Goal: Information Seeking & Learning: Learn about a topic

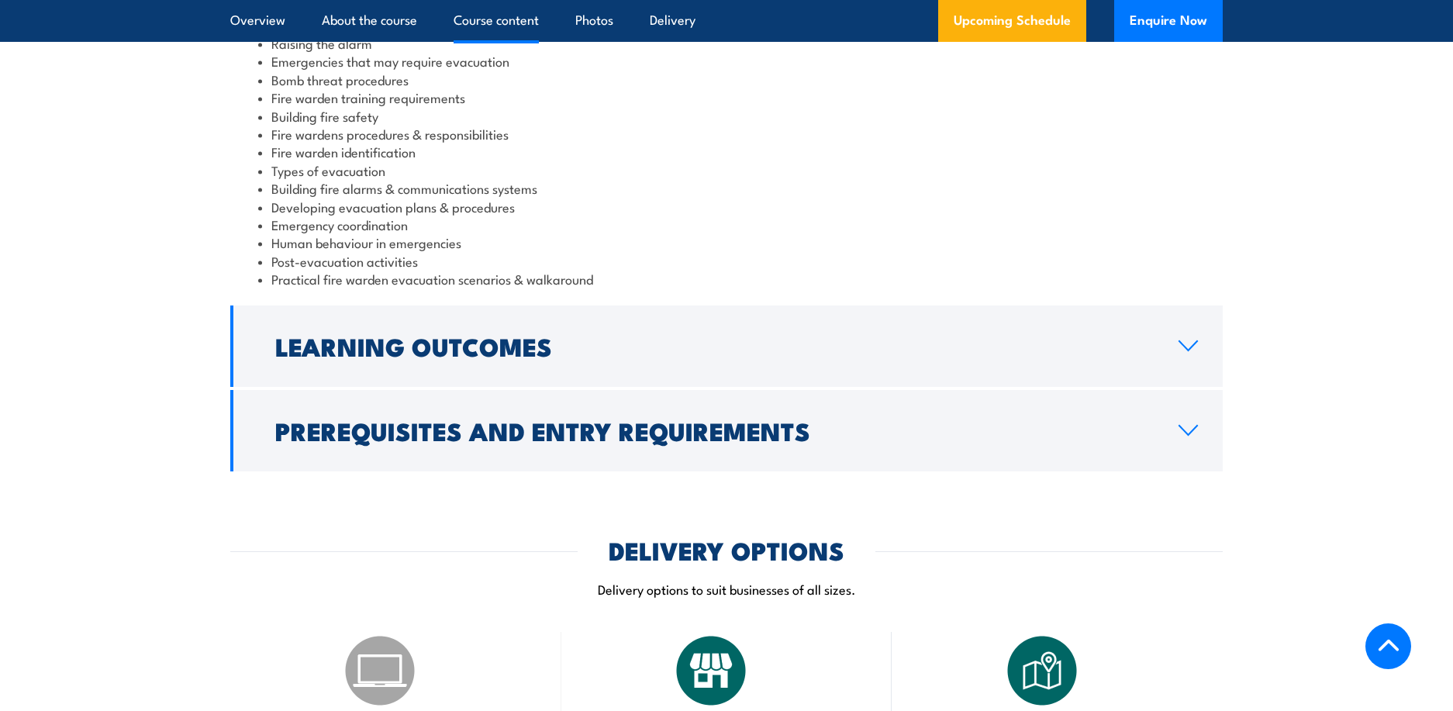
scroll to position [1783, 0]
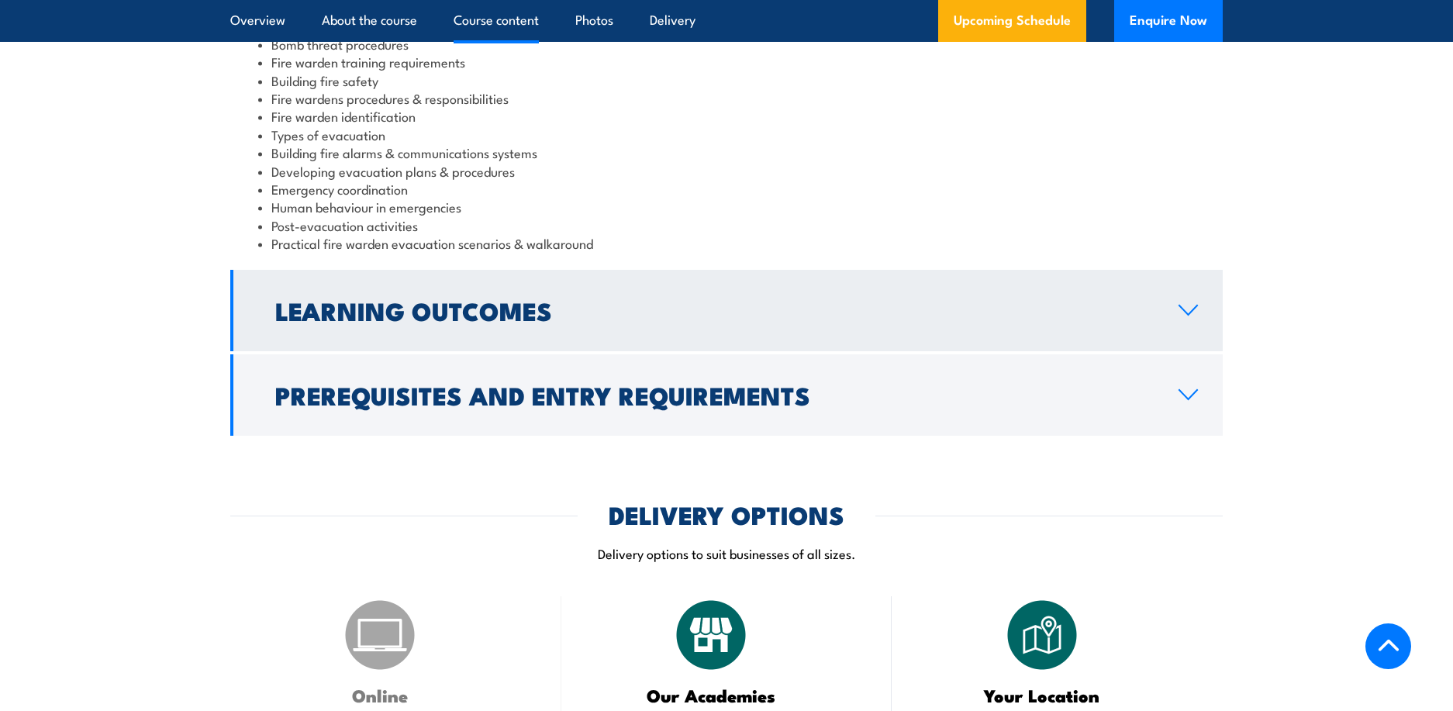
click at [1186, 313] on icon at bounding box center [1188, 309] width 18 height 9
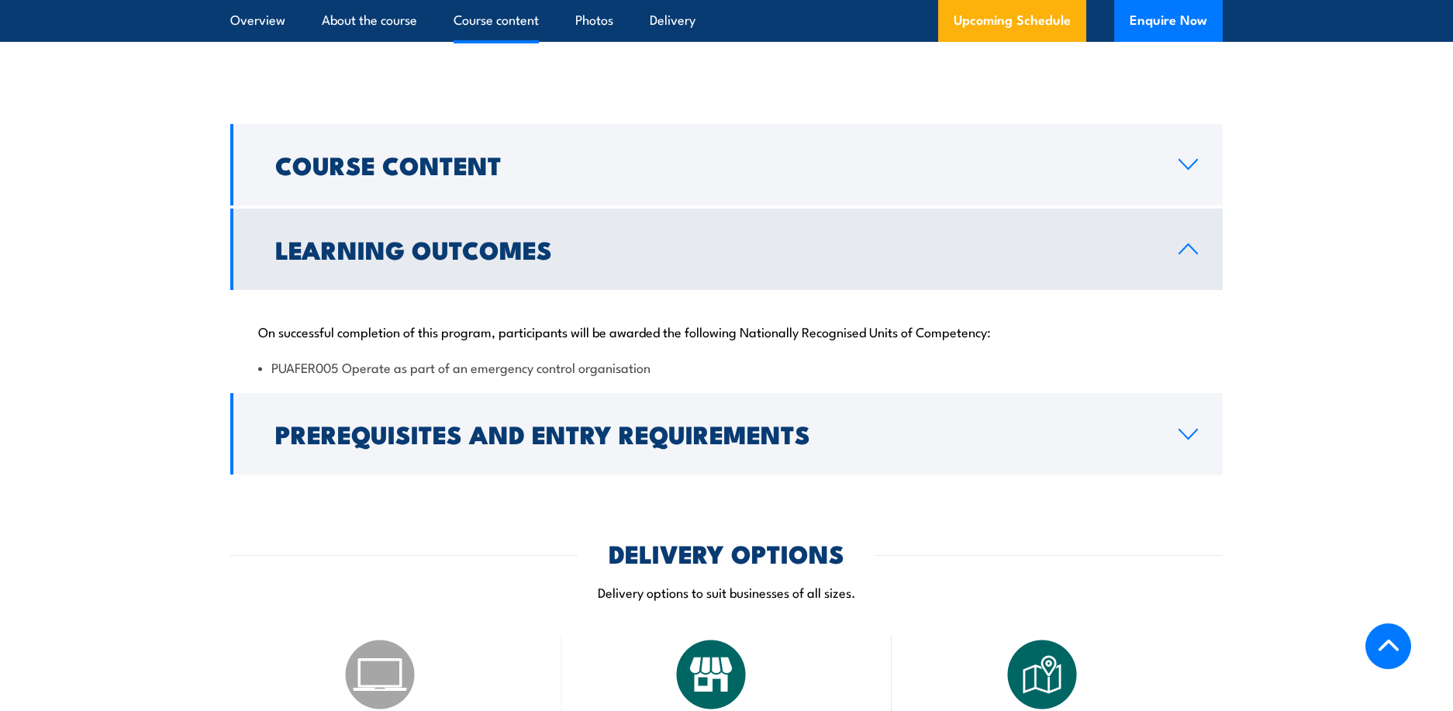
scroll to position [1507, 0]
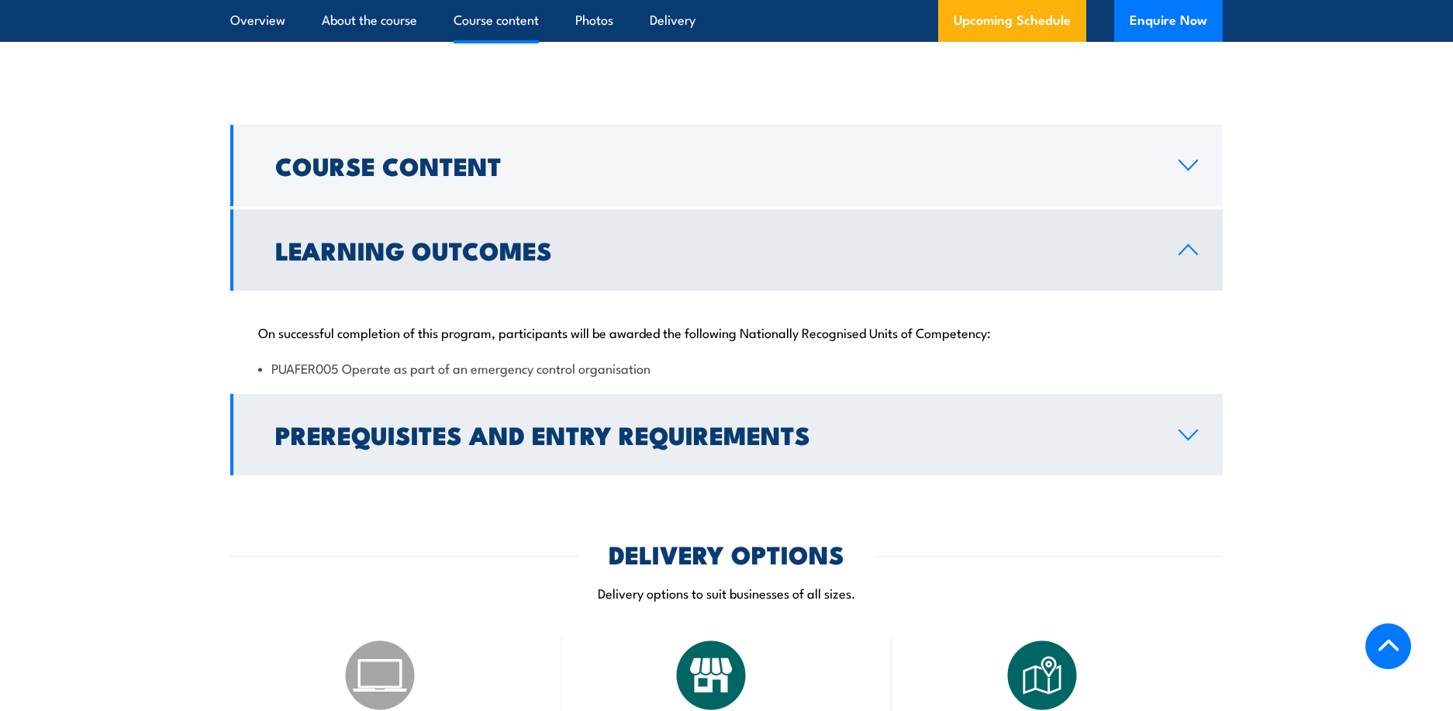
click at [1187, 438] on icon at bounding box center [1188, 434] width 18 height 9
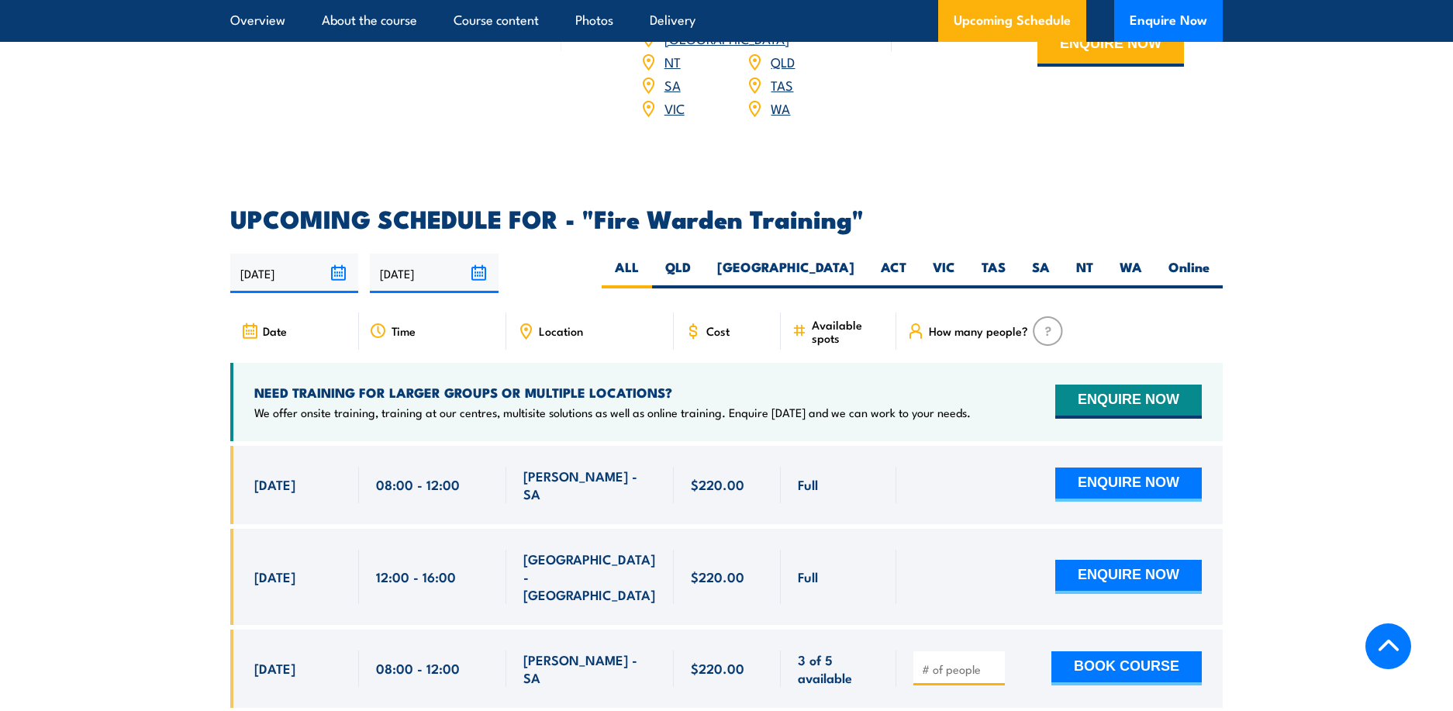
scroll to position [2514, 0]
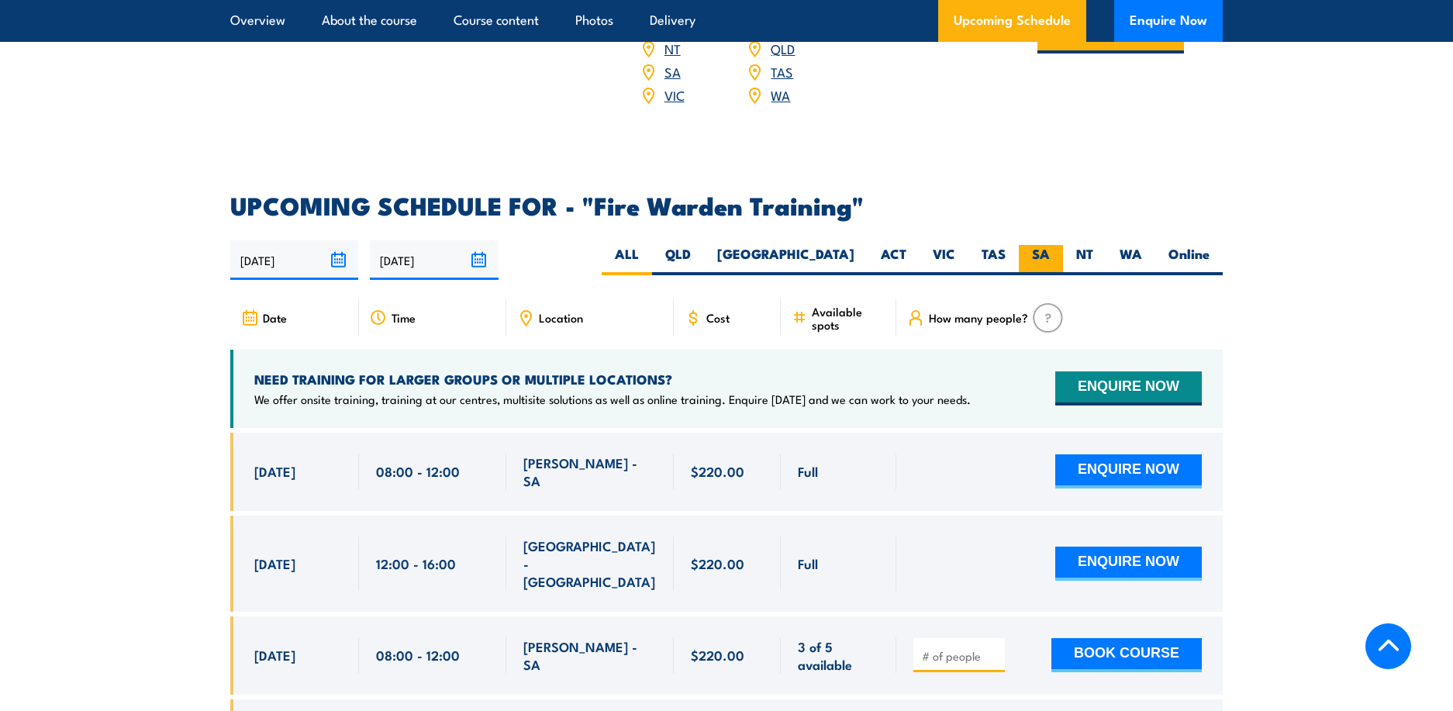
click at [1036, 245] on label "SA" at bounding box center [1041, 260] width 44 height 30
click at [1050, 245] on input "SA" at bounding box center [1055, 250] width 10 height 10
radio input "true"
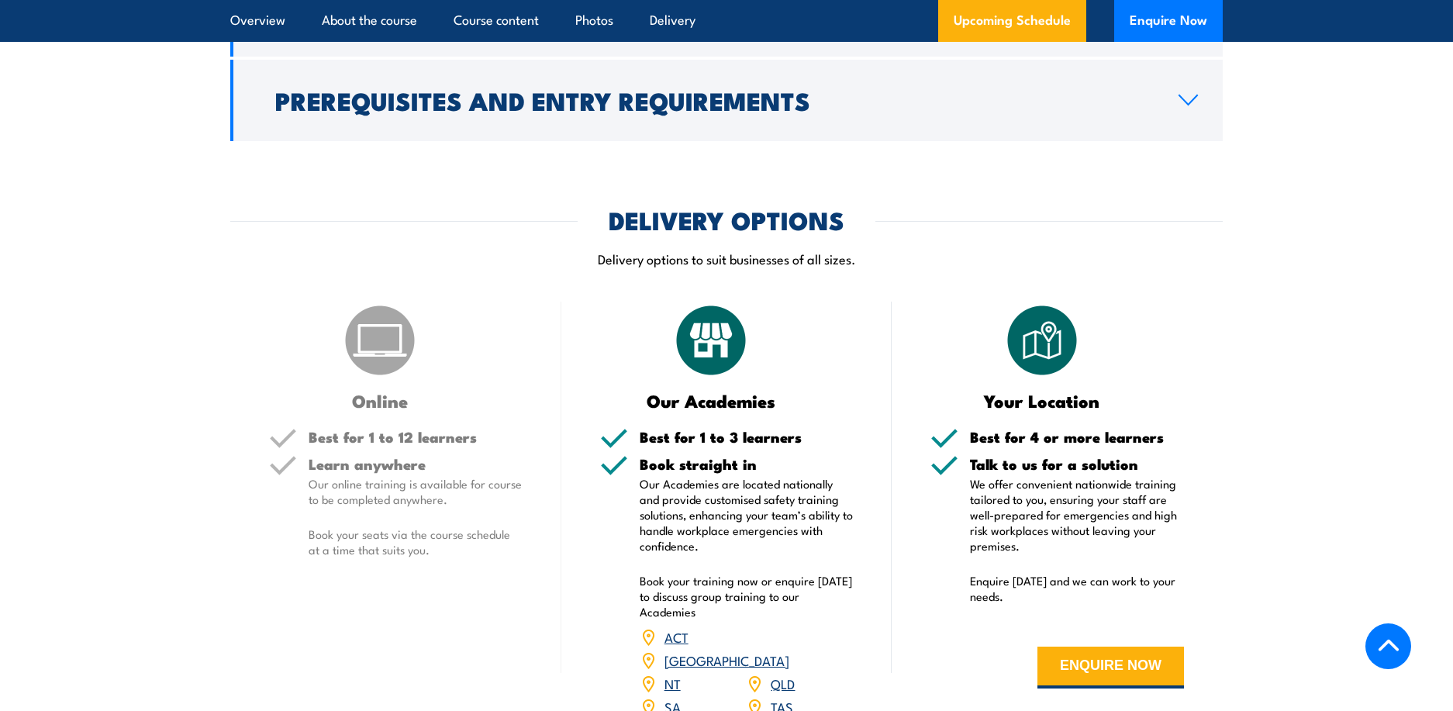
scroll to position [2093, 0]
